Goal: Information Seeking & Learning: Learn about a topic

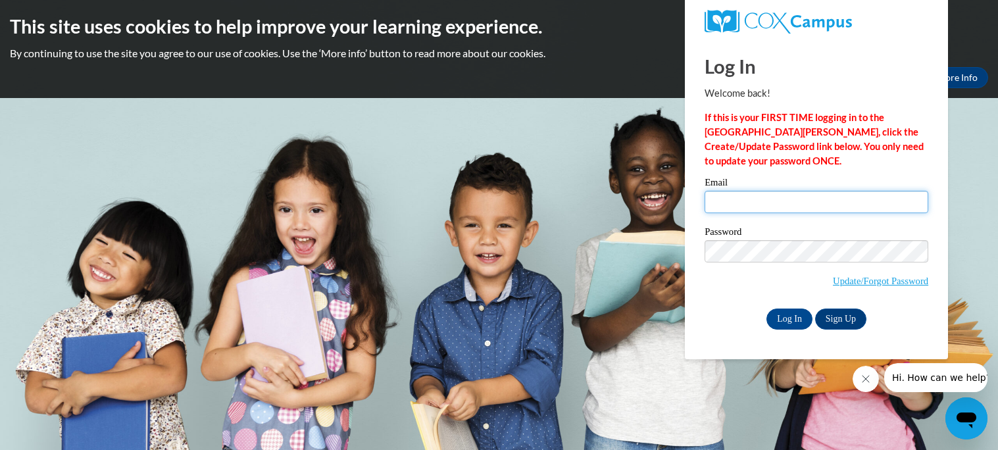
click at [732, 199] on input "Email" at bounding box center [817, 202] width 224 height 22
type input "jayleeducker5@gmail.com"
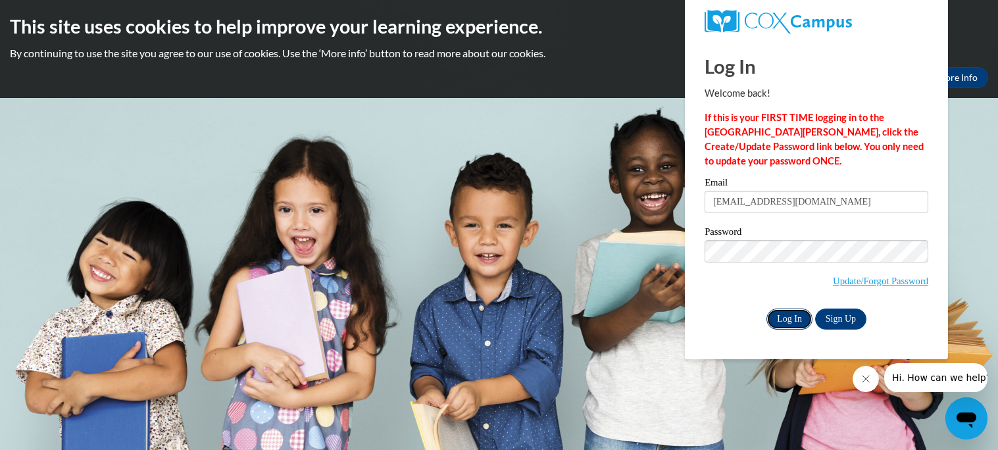
click at [795, 321] on input "Log In" at bounding box center [790, 319] width 46 height 21
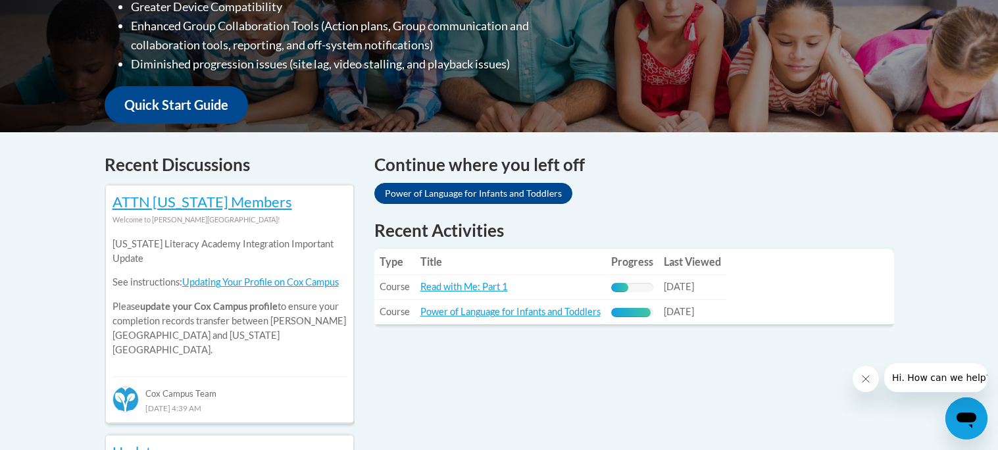
scroll to position [430, 0]
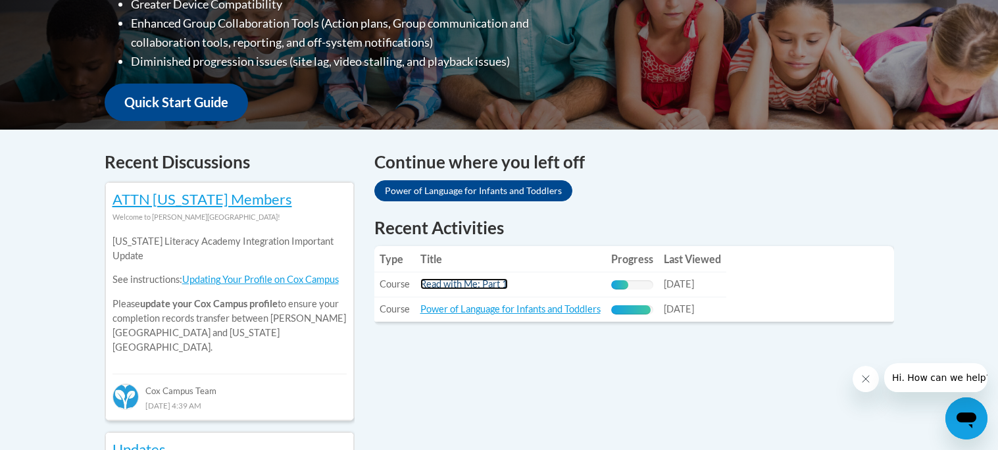
click at [492, 282] on link "Read with Me: Part 1" at bounding box center [464, 283] width 88 height 11
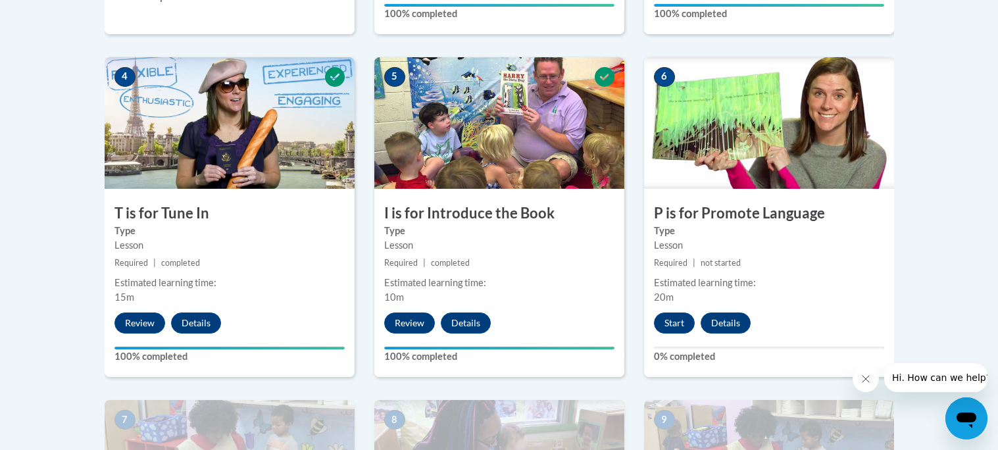
scroll to position [730, 0]
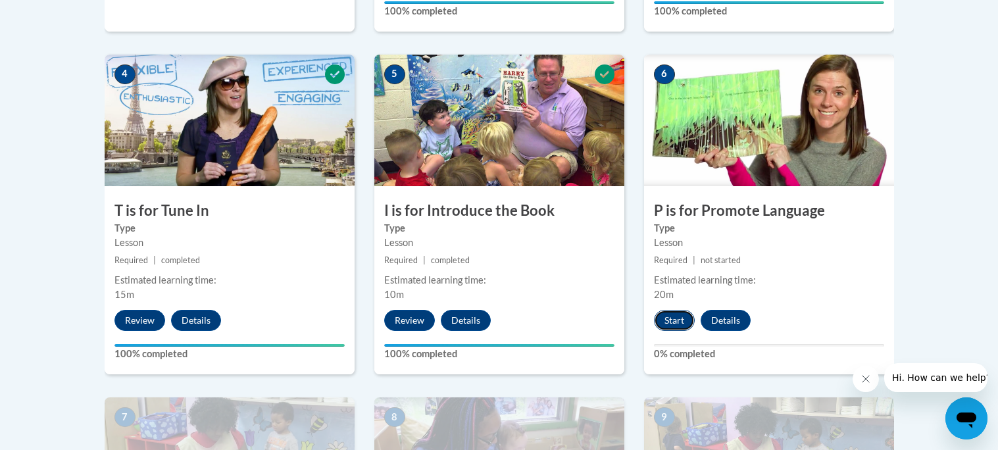
click at [668, 320] on button "Start" at bounding box center [674, 320] width 41 height 21
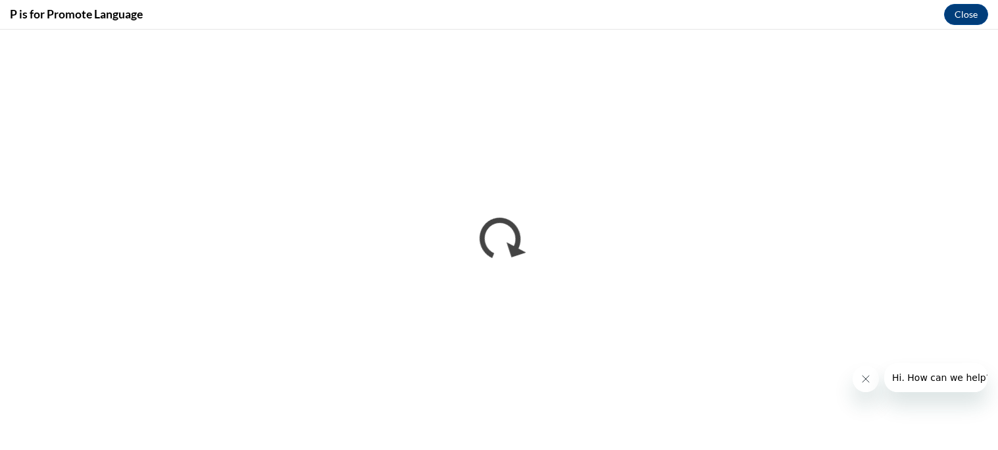
scroll to position [0, 0]
